Goal: Find specific page/section

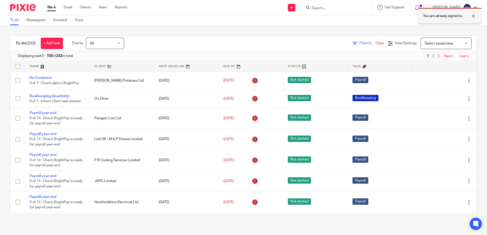
click at [473, 16] on div at bounding box center [470, 16] width 14 height 6
click at [324, 9] on input "Search" at bounding box center [334, 8] width 46 height 5
click at [334, 8] on input "Search" at bounding box center [334, 8] width 46 height 5
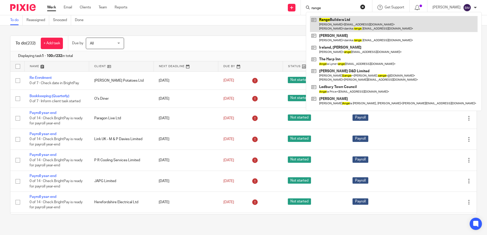
type input "range"
click at [336, 25] on link at bounding box center [394, 24] width 168 height 16
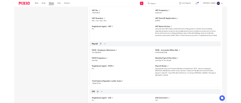
scroll to position [510, 0]
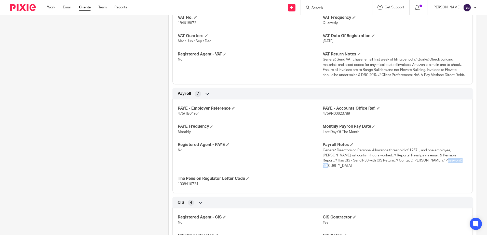
drag, startPoint x: 442, startPoint y: 161, endPoint x: 422, endPoint y: 160, distance: 19.4
click at [422, 160] on p "General: Directors on Personal Allowance threshold of 1257L, and one employee, …" at bounding box center [395, 158] width 145 height 21
copy span "Loislyla1416"
